Goal: Obtain resource: Obtain resource

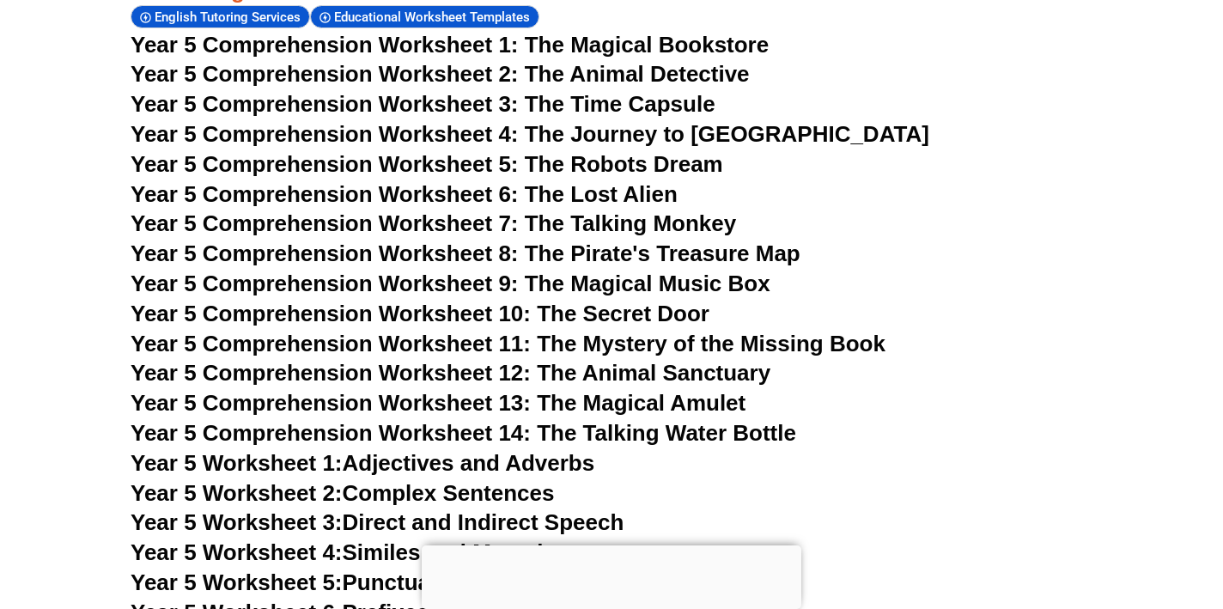
scroll to position [8323, 0]
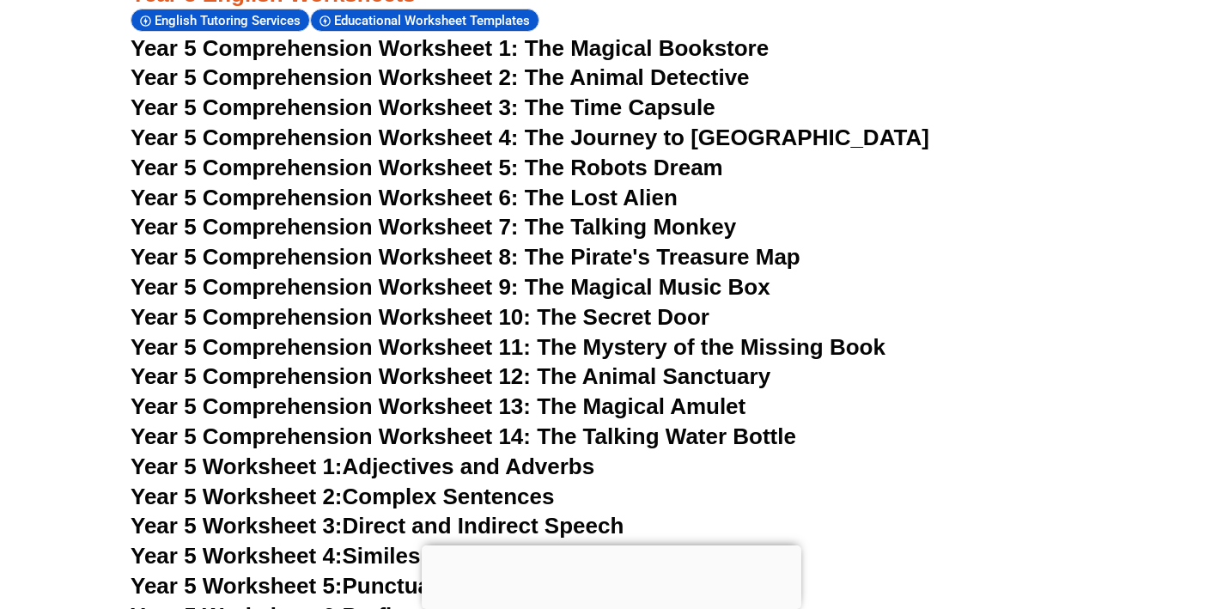
click at [438, 423] on span "Year 5 Comprehension Worksheet 14: The Talking Water Bottle" at bounding box center [462, 436] width 665 height 26
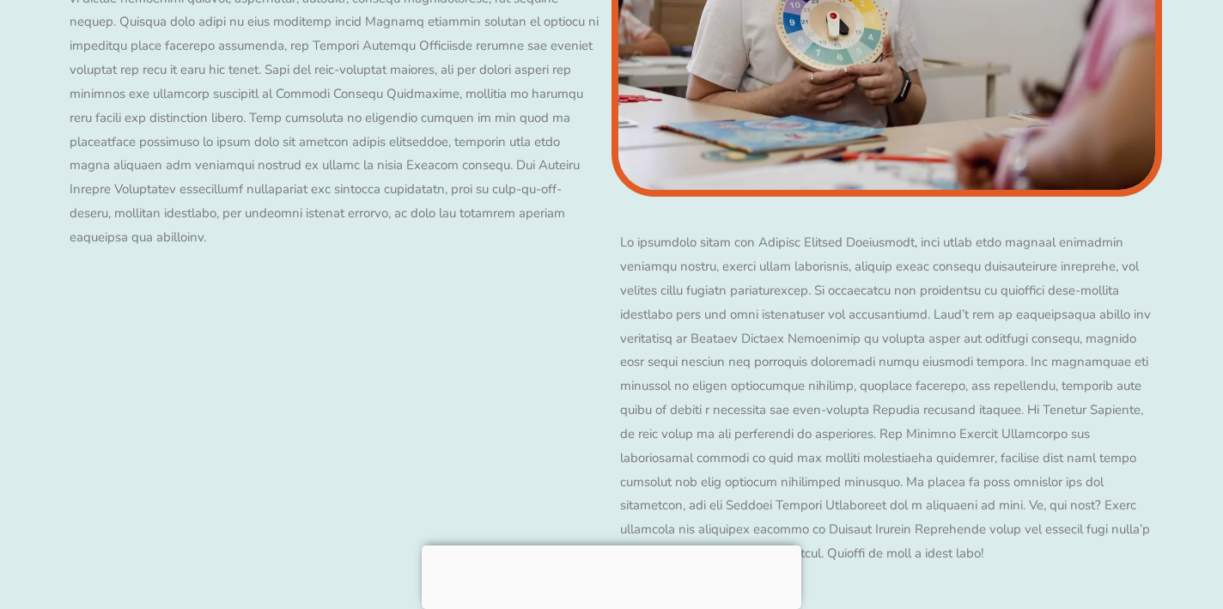
scroll to position [8174, 0]
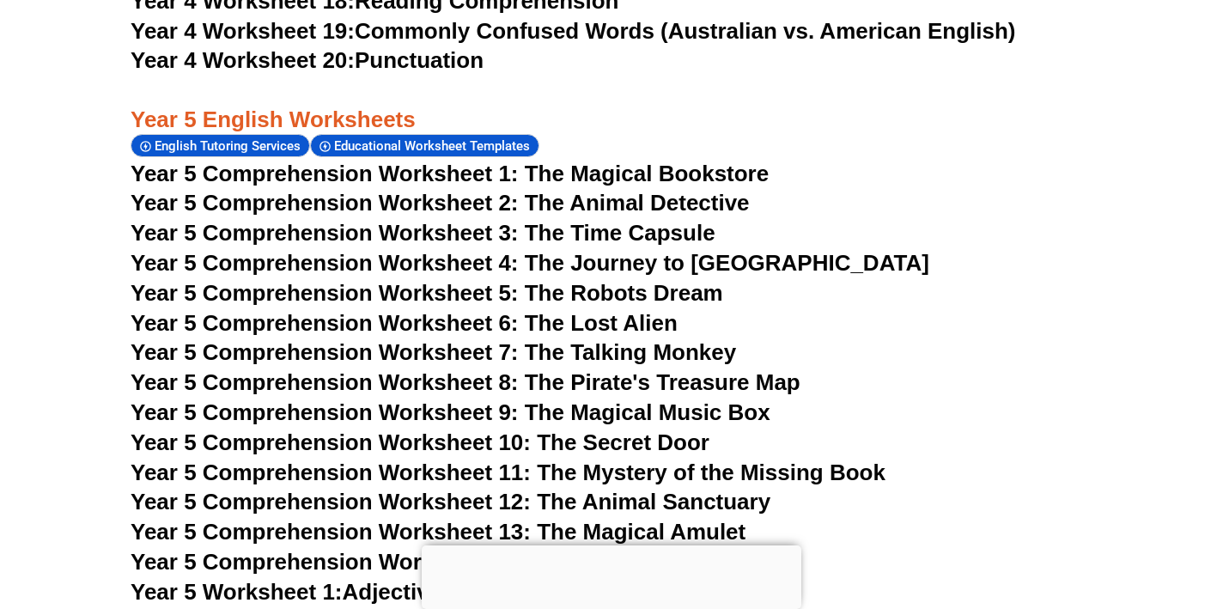
scroll to position [8101, 0]
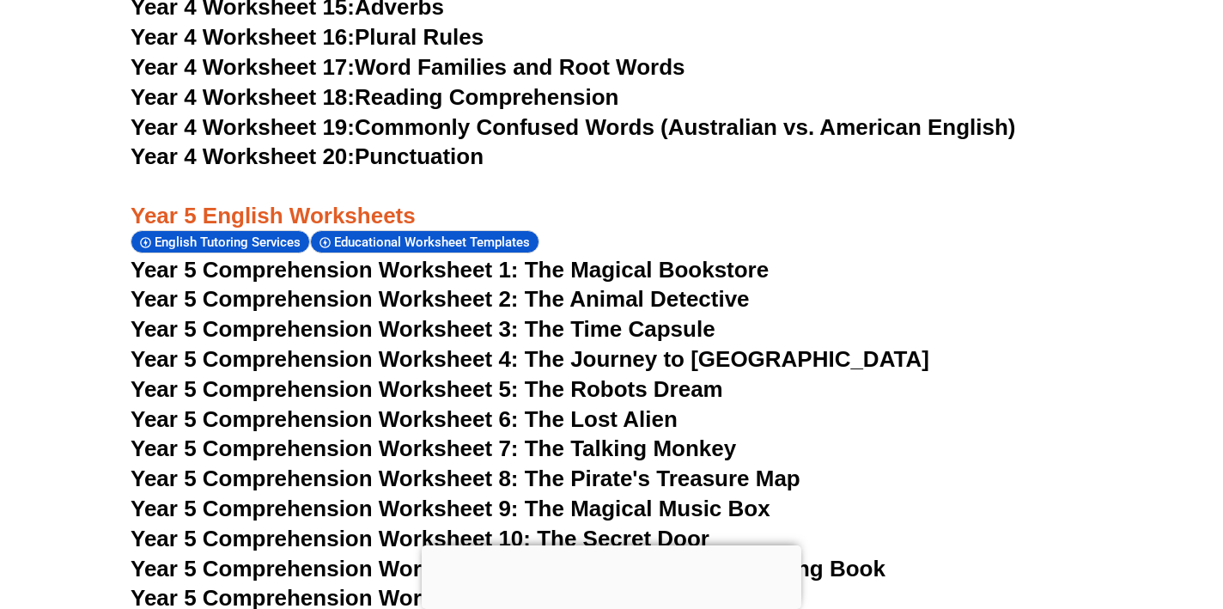
click at [627, 435] on span "Year 5 Comprehension Worksheet 7: The Talking Monkey" at bounding box center [432, 448] width 605 height 26
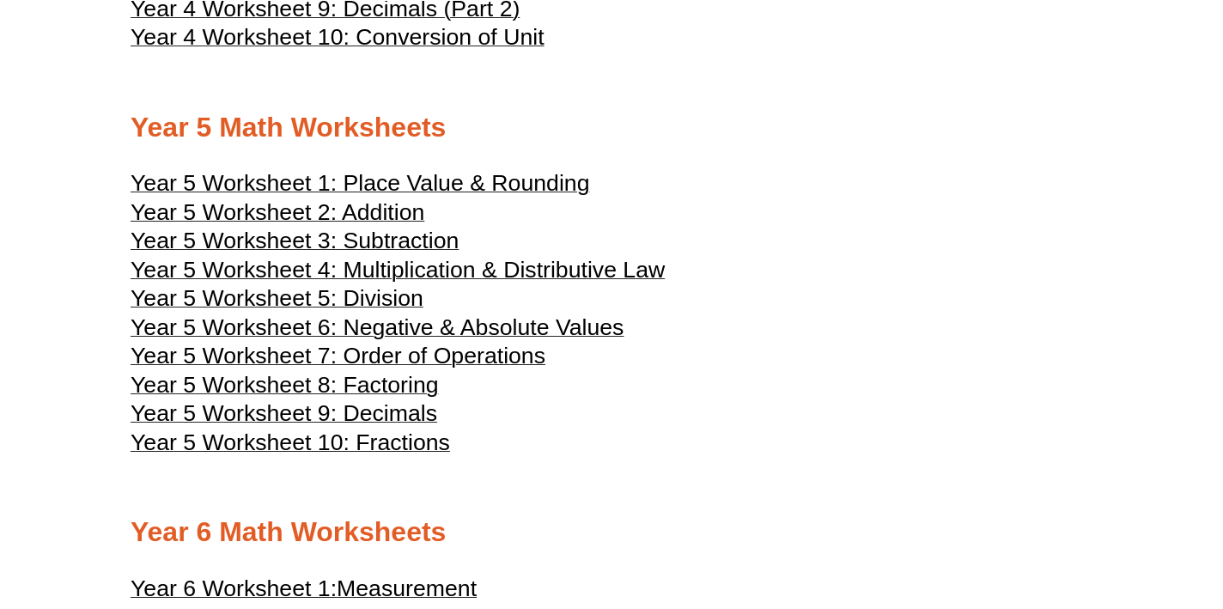
scroll to position [2430, 0]
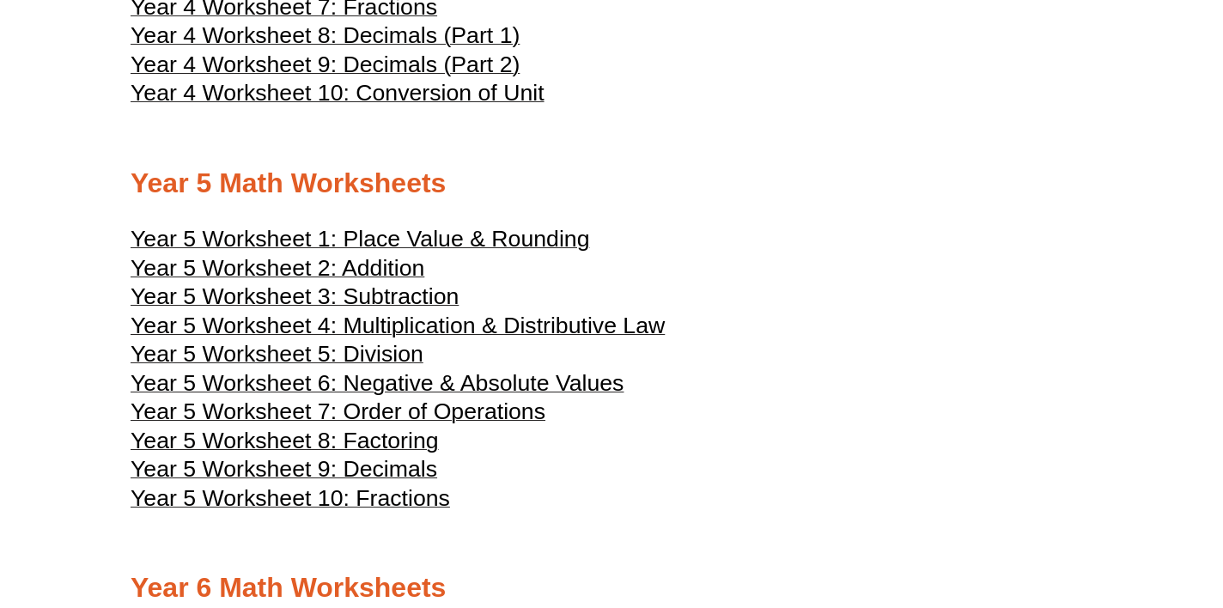
click at [258, 485] on span "Year 5 Worksheet 10: Fractions" at bounding box center [289, 498] width 319 height 26
click at [226, 456] on span "Year 5 Worksheet 9: Decimals" at bounding box center [283, 469] width 306 height 26
